Goal: Task Accomplishment & Management: Manage account settings

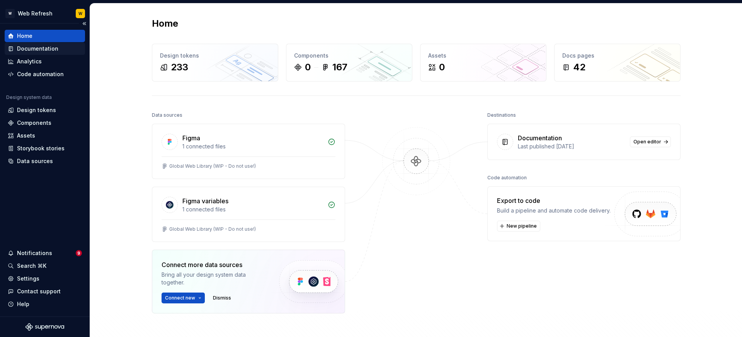
click at [42, 46] on div "Documentation" at bounding box center [37, 49] width 41 height 8
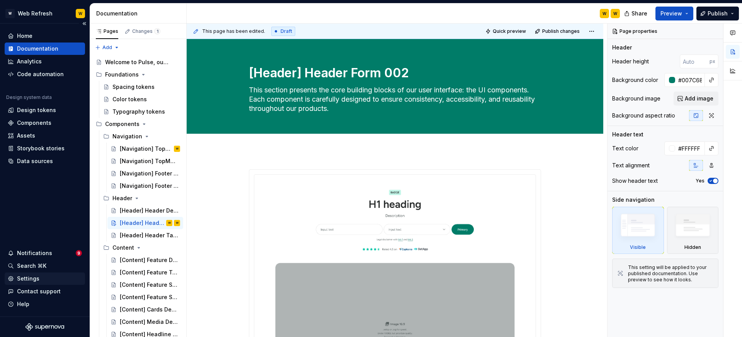
click at [27, 273] on div "Settings" at bounding box center [45, 278] width 80 height 12
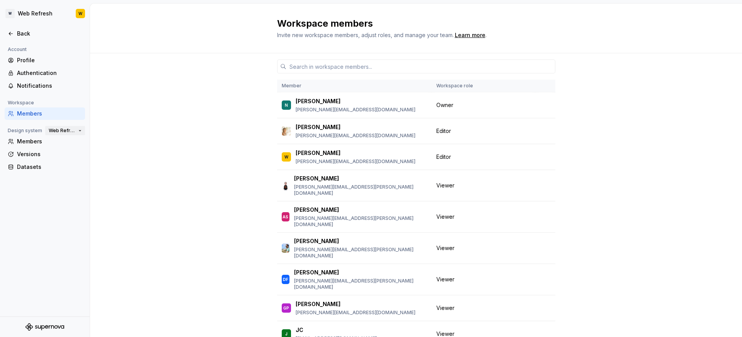
click at [76, 131] on button "Web Refresh" at bounding box center [65, 130] width 40 height 11
click at [131, 110] on div "Member Workspace role N Nikki nikki.plyem@docplanner.com Owner Marisa Recuenco …" at bounding box center [416, 219] width 652 height 333
click at [37, 62] on div "Profile" at bounding box center [49, 60] width 65 height 8
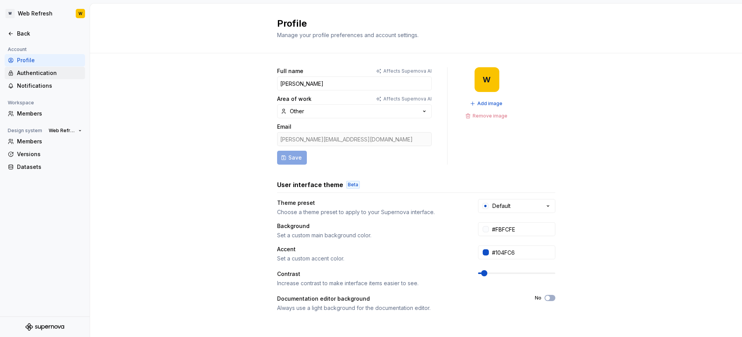
click at [38, 76] on div "Authentication" at bounding box center [49, 73] width 65 height 8
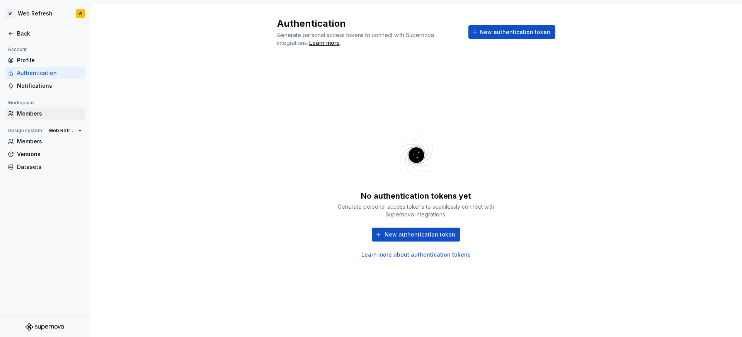
drag, startPoint x: 33, startPoint y: 120, endPoint x: 34, endPoint y: 115, distance: 4.3
click at [33, 120] on div "Account Profile Authentication Notifications Workspace Members Design system We…" at bounding box center [45, 111] width 90 height 133
click at [34, 115] on div "Members" at bounding box center [49, 114] width 65 height 8
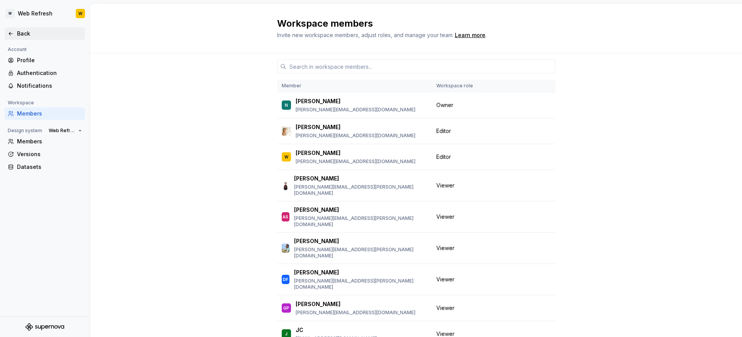
click at [30, 32] on div "Back" at bounding box center [49, 34] width 65 height 8
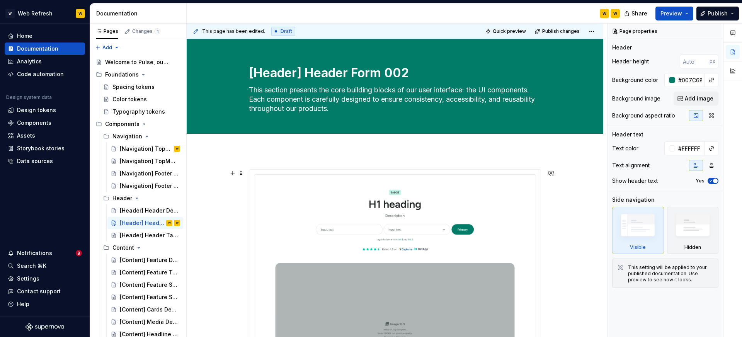
type textarea "*"
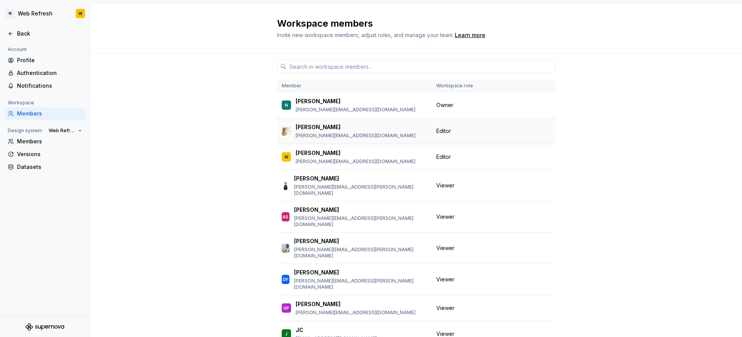
click at [290, 126] on img at bounding box center [286, 130] width 9 height 9
click at [29, 34] on div "Back" at bounding box center [49, 34] width 65 height 8
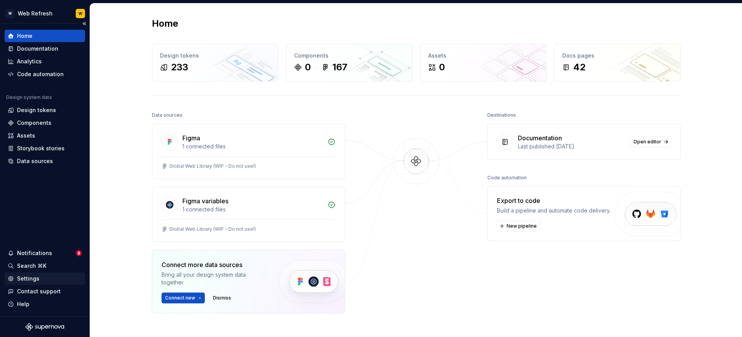
click at [25, 278] on div "Settings" at bounding box center [28, 279] width 22 height 8
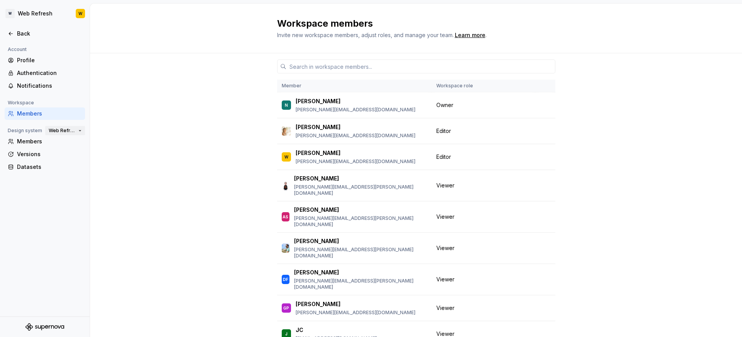
click at [59, 130] on span "Web Refresh" at bounding box center [62, 130] width 27 height 6
click at [70, 145] on div "[PERSON_NAME]" at bounding box center [79, 145] width 44 height 8
click at [69, 131] on span "[PERSON_NAME]" at bounding box center [62, 130] width 27 height 6
click at [74, 157] on div "Web Refresh" at bounding box center [85, 157] width 35 height 8
click at [442, 131] on span "Editor" at bounding box center [443, 131] width 15 height 8
